Goal: Obtain resource: Obtain resource

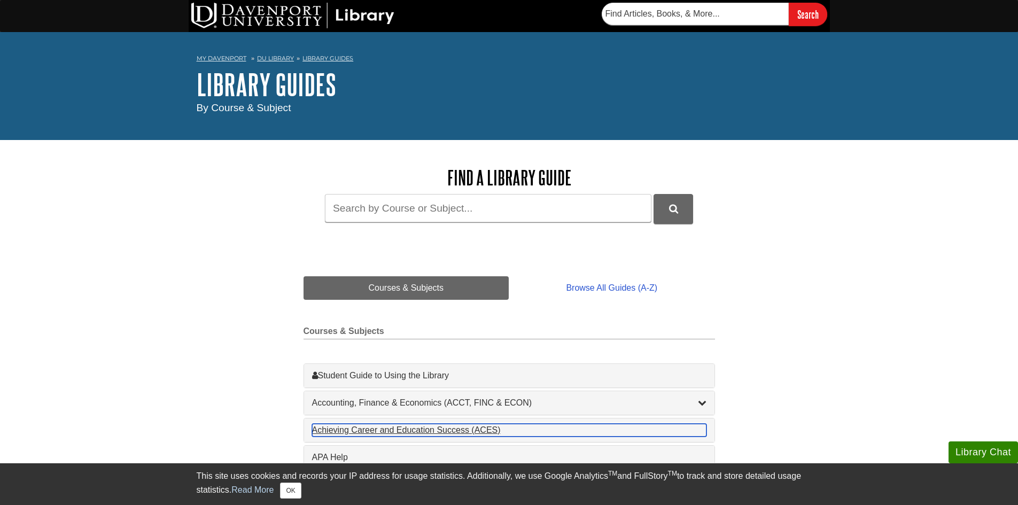
click at [373, 429] on div "Achieving Career and Education Success (ACES) , 1 guides" at bounding box center [509, 430] width 394 height 13
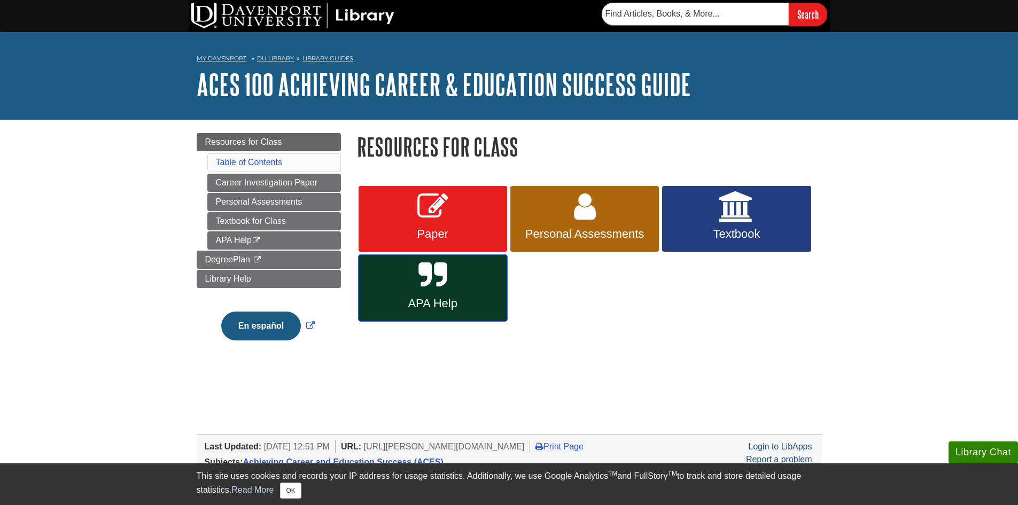
click at [465, 278] on link "APA Help" at bounding box center [432, 288] width 149 height 66
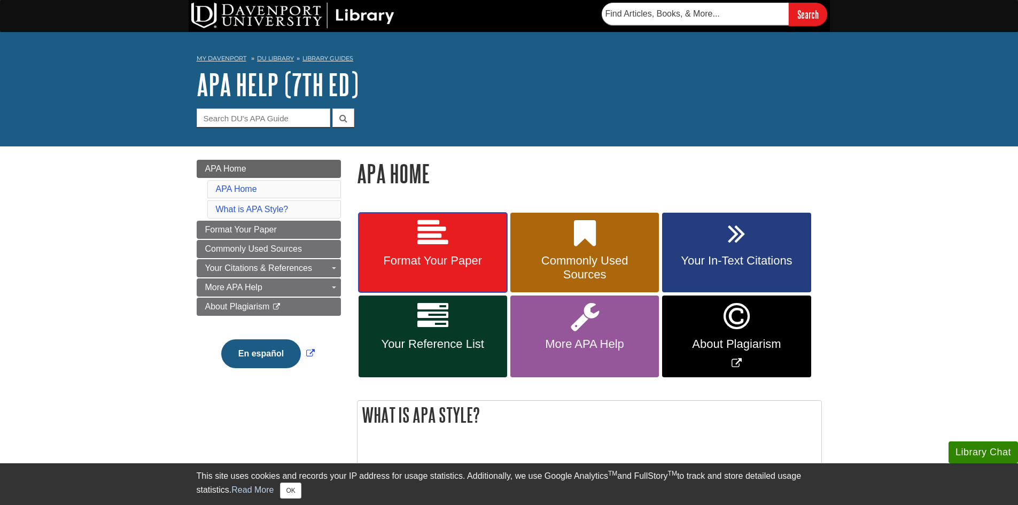
click at [474, 266] on span "Format Your Paper" at bounding box center [432, 261] width 132 height 14
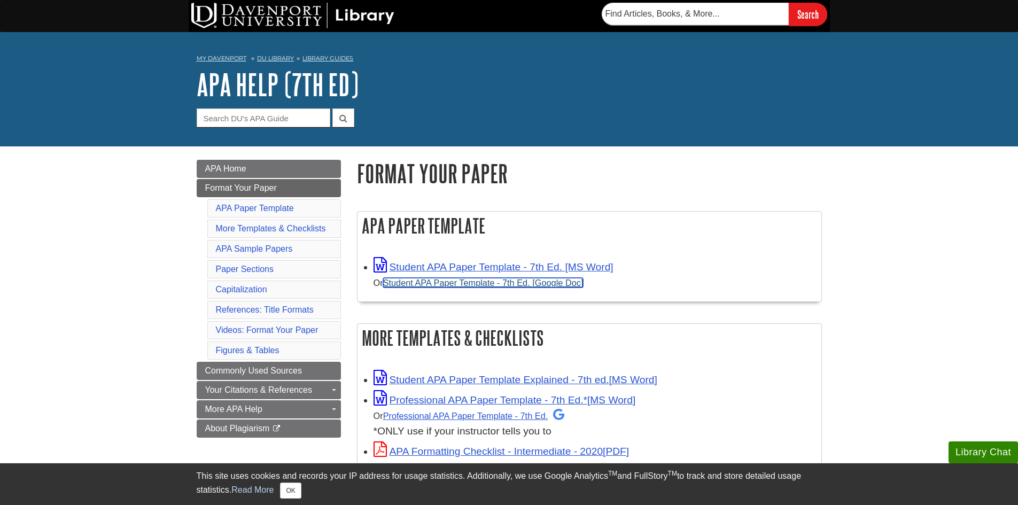
click at [476, 285] on link "Student APA Paper Template - 7th Ed. [Google Doc]" at bounding box center [483, 283] width 200 height 10
